Goal: Contribute content

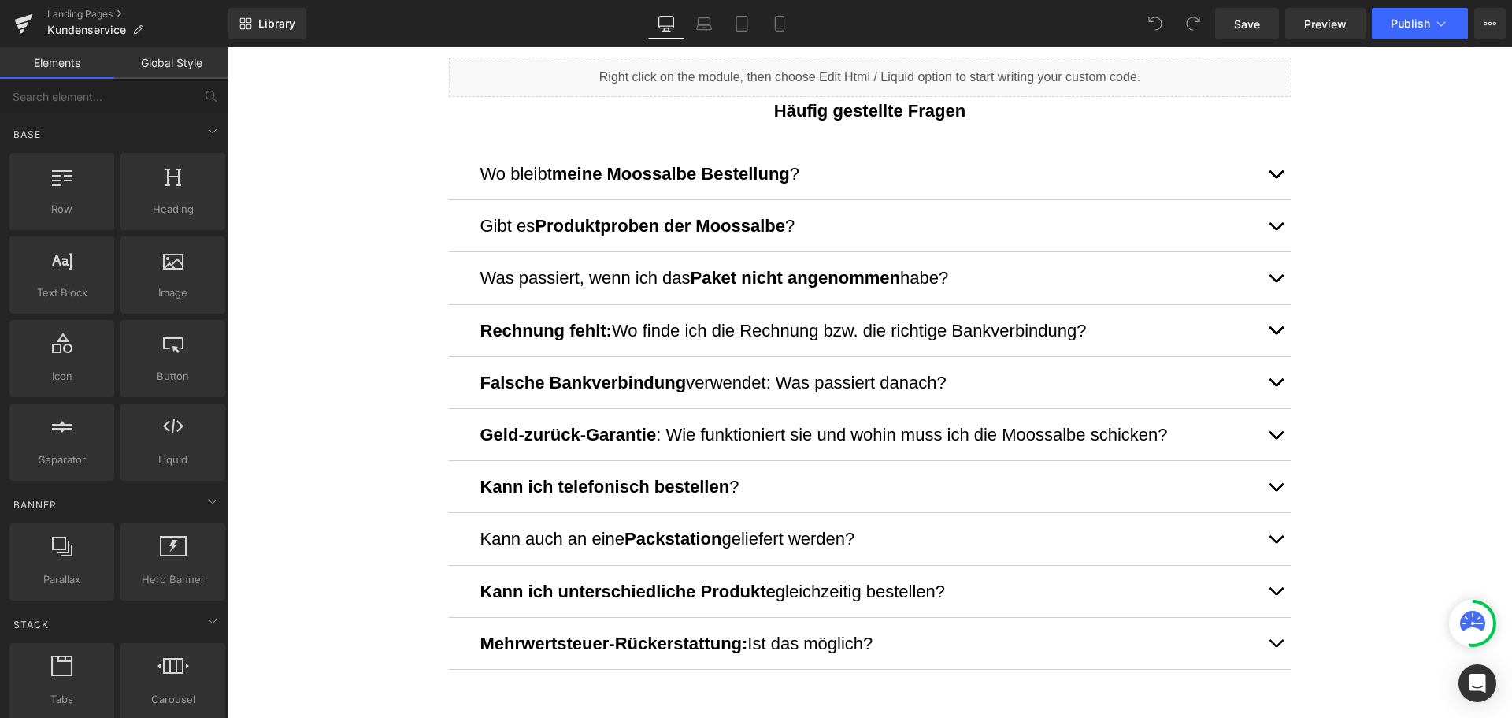
scroll to position [866, 0]
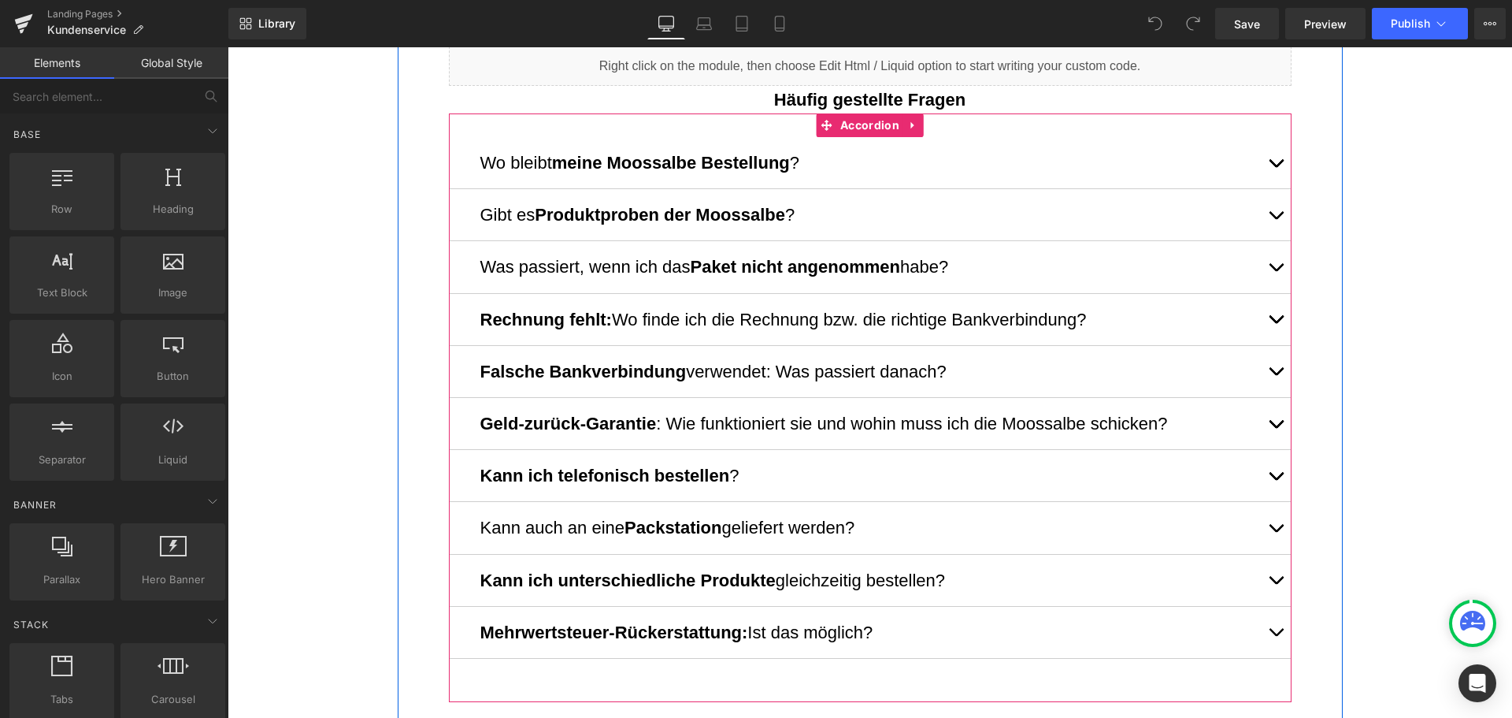
click at [1276, 476] on button "button" at bounding box center [1276, 475] width 32 height 51
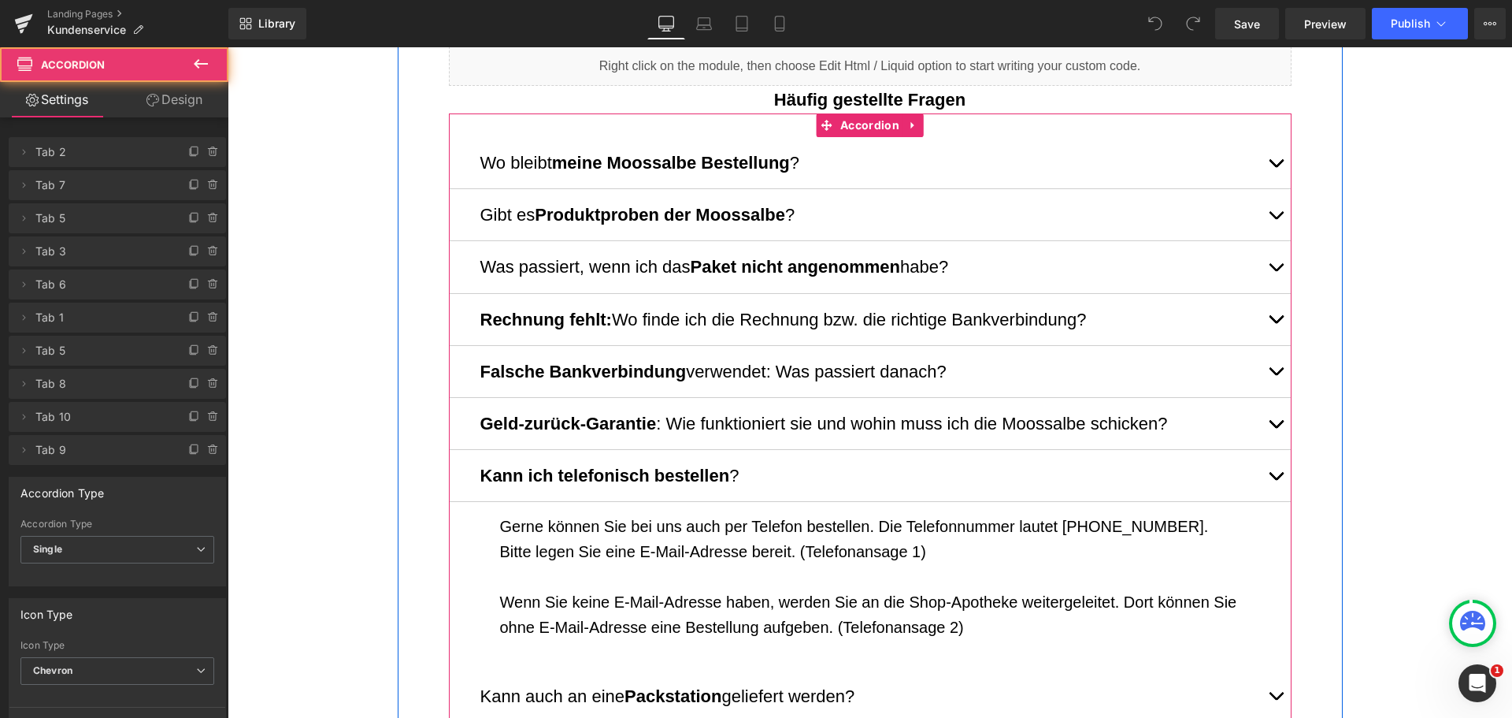
scroll to position [0, 0]
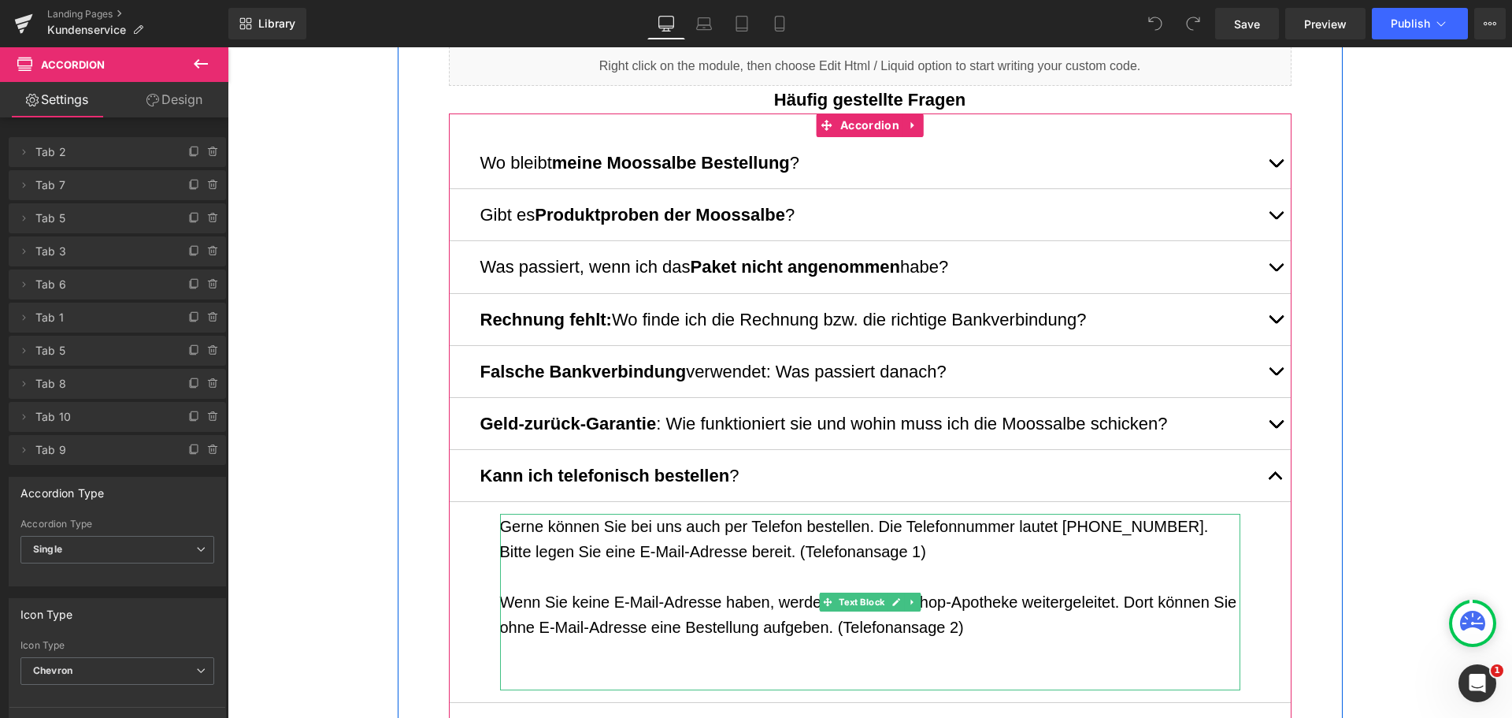
click at [945, 607] on p "Wenn Sie keine E-Mail-Adresse haben, werden Sie an die Shop-Apotheke weitergele…" at bounding box center [870, 614] width 740 height 50
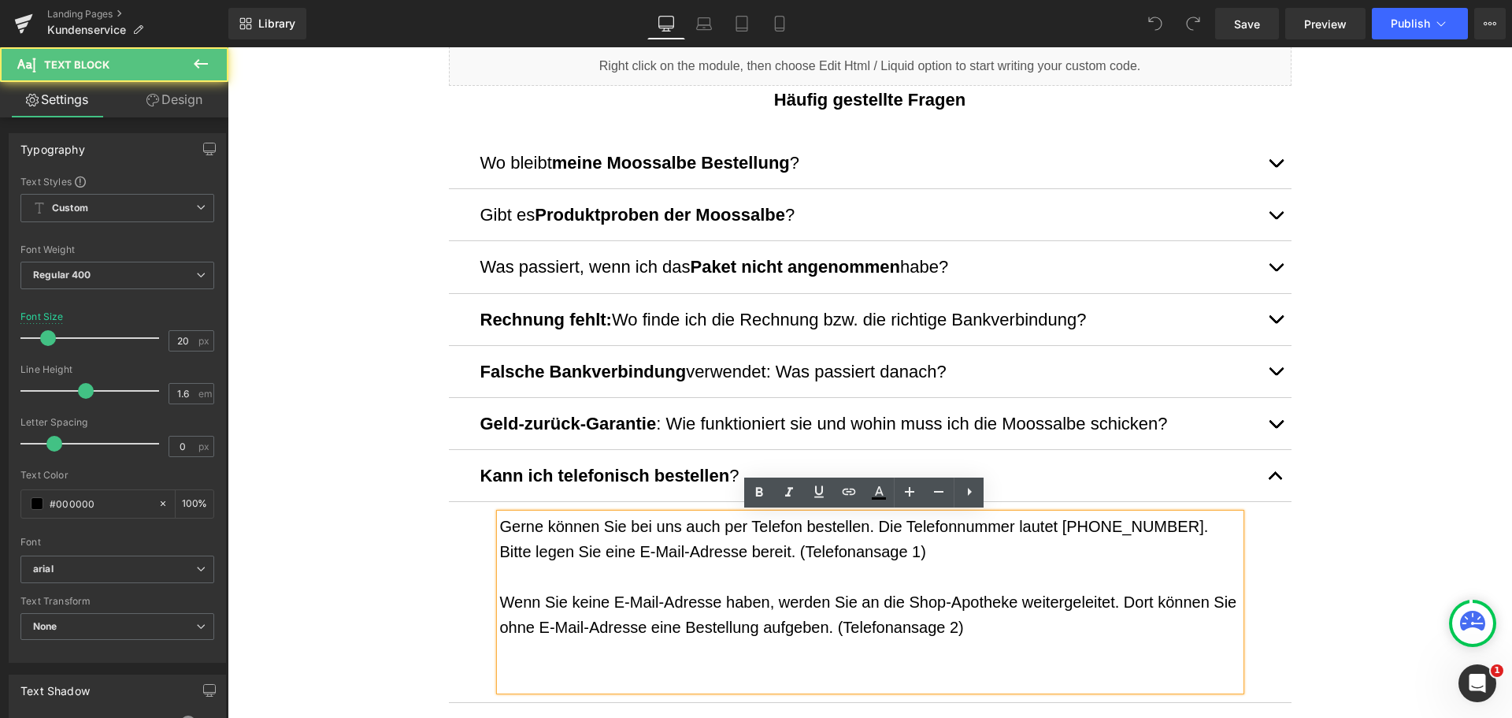
click at [924, 603] on p "Wenn Sie keine E-Mail-Adresse haben, werden Sie an die Shop-Apotheke weitergele…" at bounding box center [870, 614] width 740 height 50
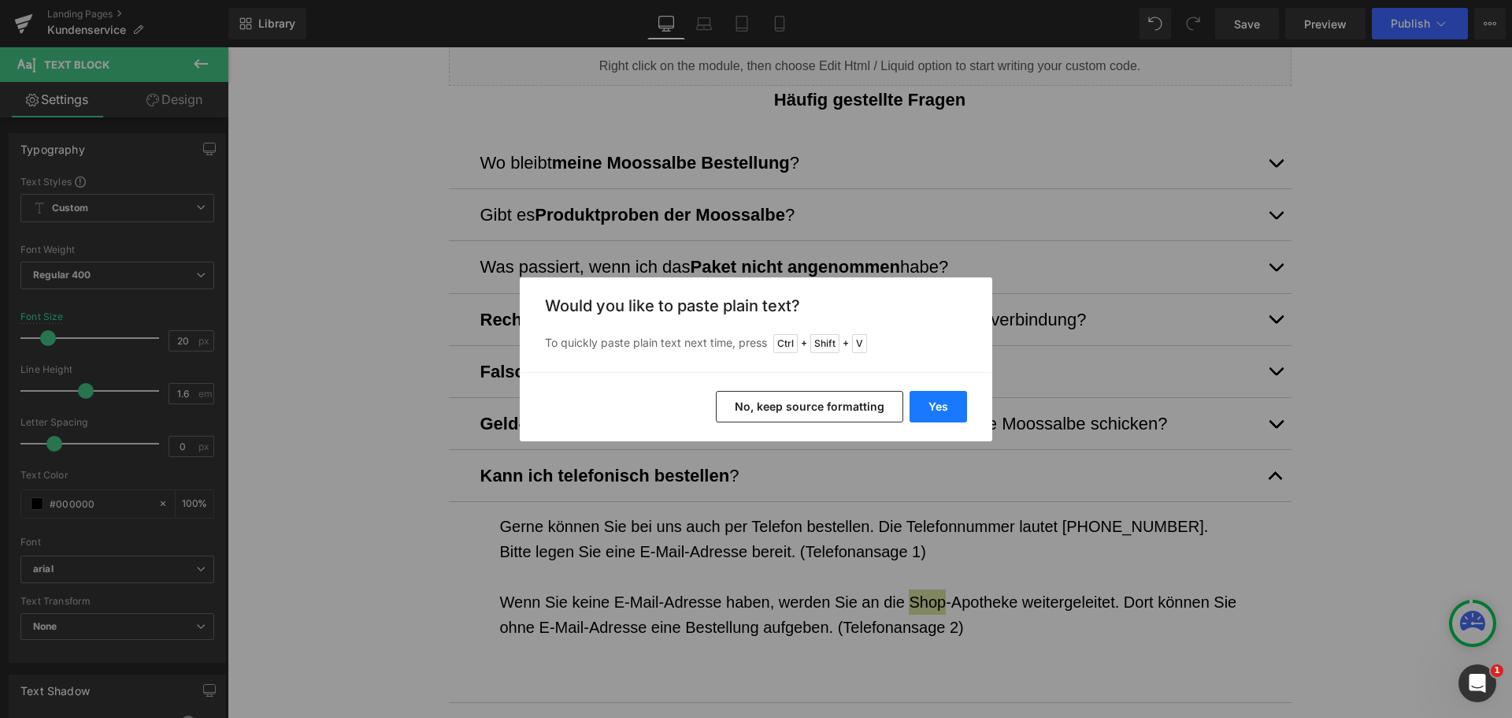
click at [926, 408] on button "Yes" at bounding box center [939, 407] width 58 height 32
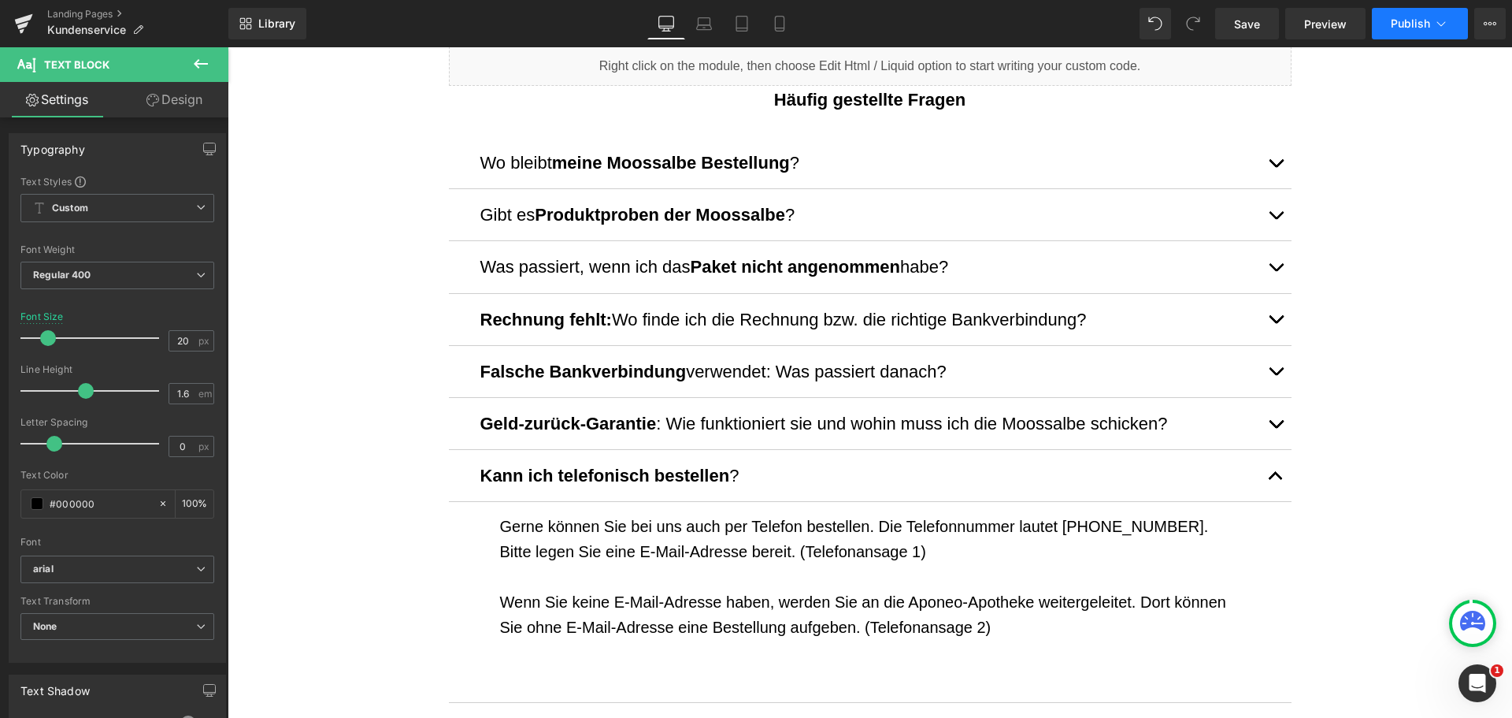
click at [1408, 27] on span "Publish" at bounding box center [1410, 23] width 39 height 13
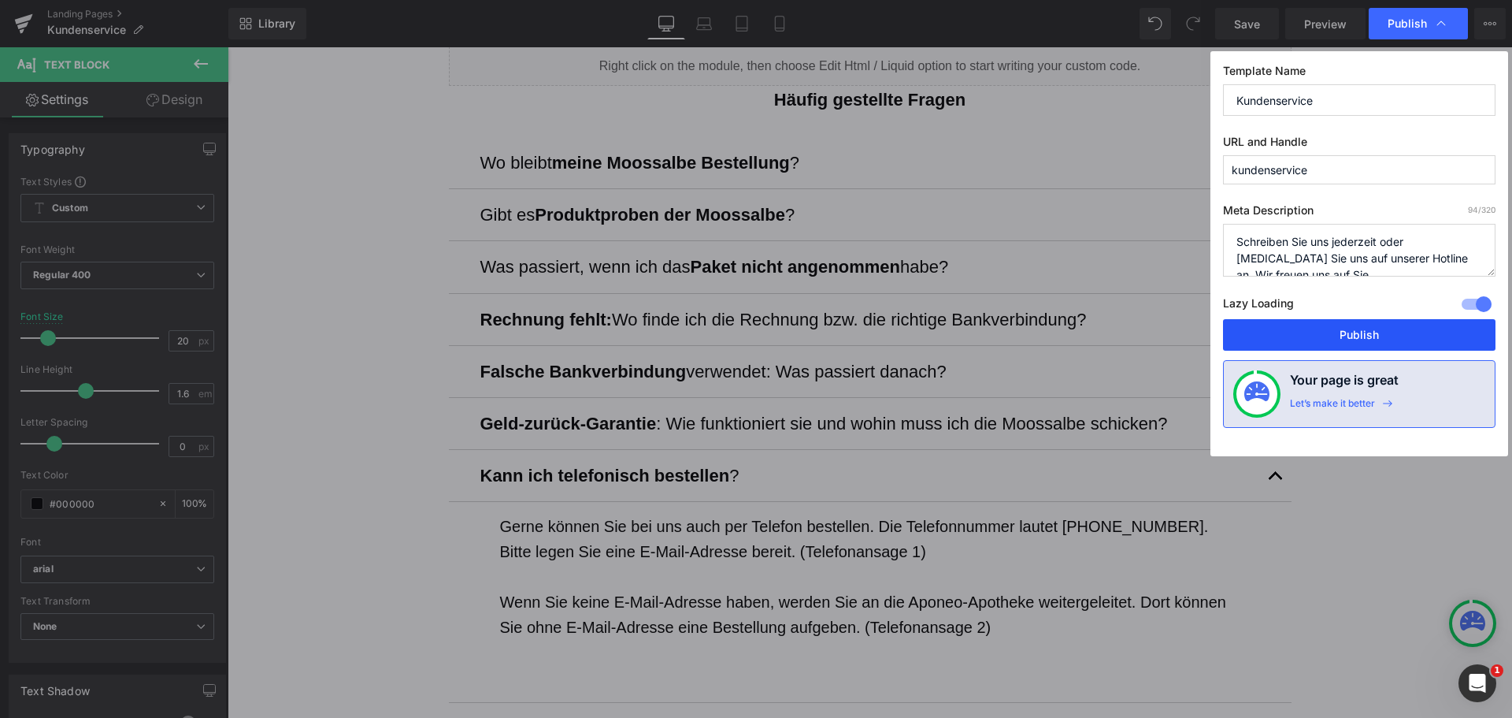
click at [1355, 326] on button "Publish" at bounding box center [1359, 335] width 273 height 32
